Goal: Transaction & Acquisition: Book appointment/travel/reservation

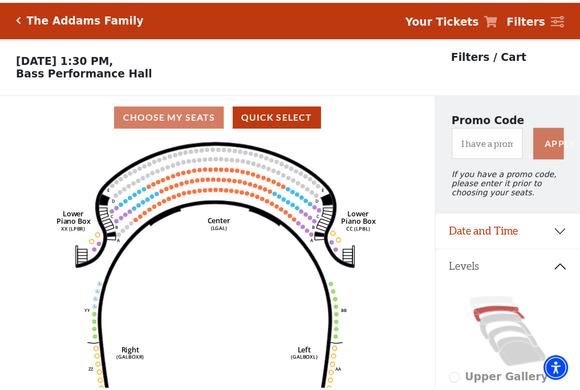
scroll to position [53, 0]
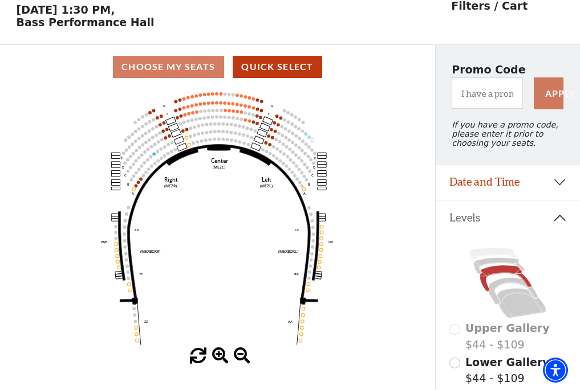
scroll to position [53, 0]
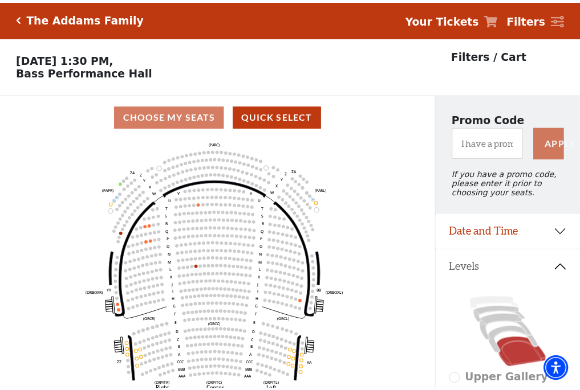
scroll to position [53, 0]
